Goal: Use online tool/utility: Utilize a website feature to perform a specific function

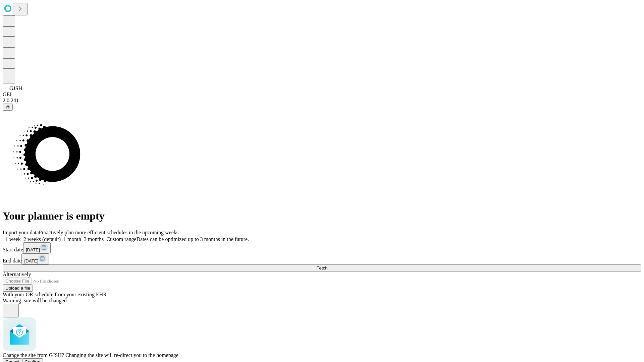
click at [41, 360] on span "Confirm" at bounding box center [33, 362] width 16 height 5
click at [61, 236] on label "2 weeks (default)" at bounding box center [41, 239] width 40 height 6
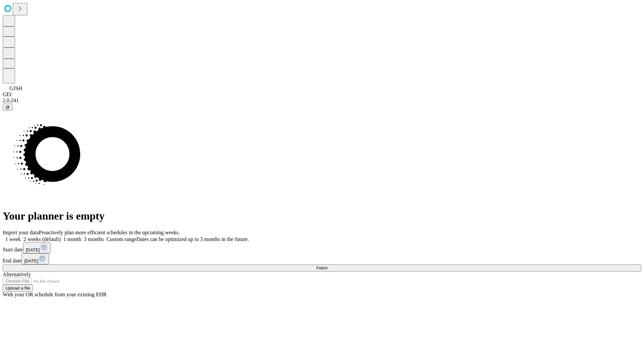
click at [327, 266] on span "Fetch" at bounding box center [321, 268] width 11 height 5
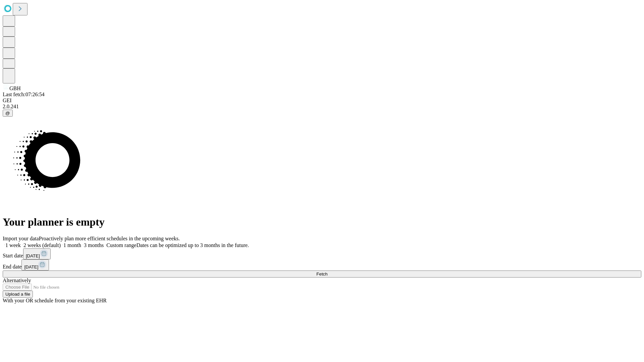
click at [61, 243] on label "2 weeks (default)" at bounding box center [41, 246] width 40 height 6
click at [327, 272] on span "Fetch" at bounding box center [321, 274] width 11 height 5
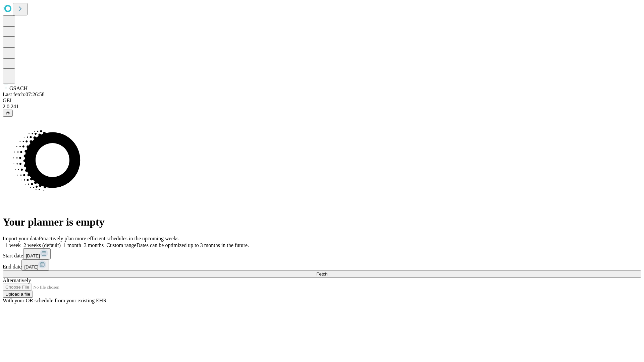
click at [61, 243] on label "2 weeks (default)" at bounding box center [41, 246] width 40 height 6
click at [327, 272] on span "Fetch" at bounding box center [321, 274] width 11 height 5
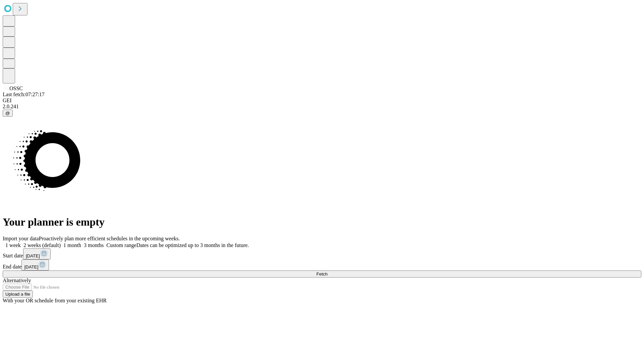
click at [61, 243] on label "2 weeks (default)" at bounding box center [41, 246] width 40 height 6
click at [327, 272] on span "Fetch" at bounding box center [321, 274] width 11 height 5
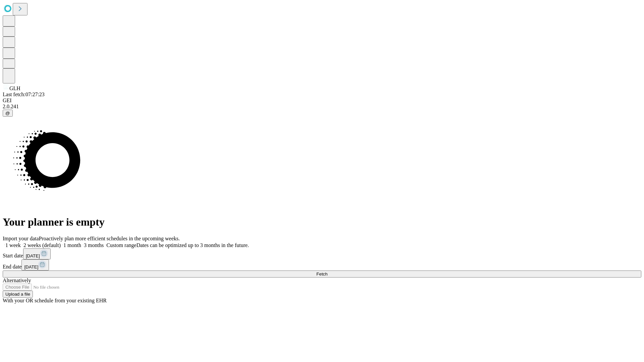
click at [61, 243] on label "2 weeks (default)" at bounding box center [41, 246] width 40 height 6
click at [327, 272] on span "Fetch" at bounding box center [321, 274] width 11 height 5
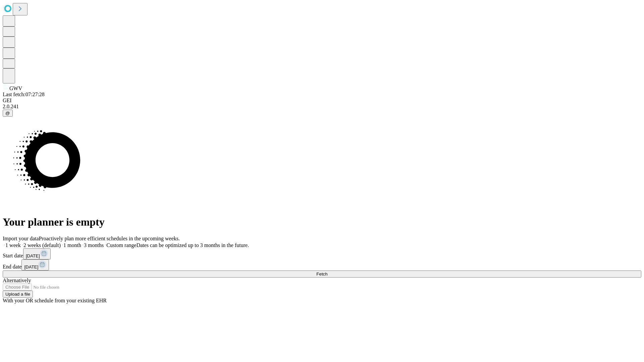
click at [61, 243] on label "2 weeks (default)" at bounding box center [41, 246] width 40 height 6
click at [327, 272] on span "Fetch" at bounding box center [321, 274] width 11 height 5
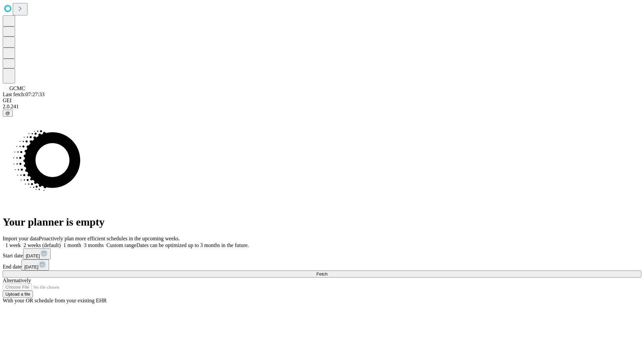
click at [61, 243] on label "2 weeks (default)" at bounding box center [41, 246] width 40 height 6
click at [327, 272] on span "Fetch" at bounding box center [321, 274] width 11 height 5
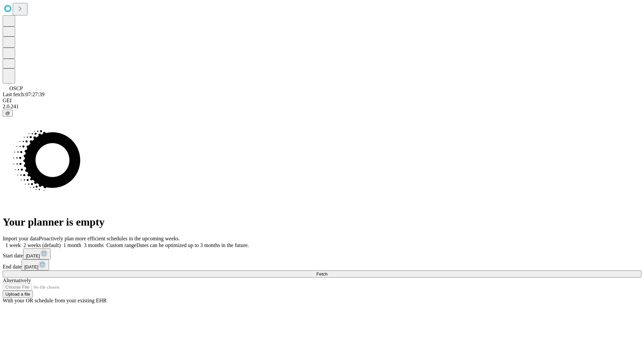
click at [327, 272] on span "Fetch" at bounding box center [321, 274] width 11 height 5
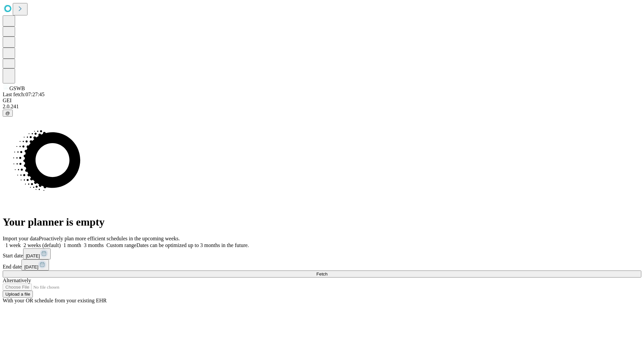
click at [61, 243] on label "2 weeks (default)" at bounding box center [41, 246] width 40 height 6
click at [327, 272] on span "Fetch" at bounding box center [321, 274] width 11 height 5
